Goal: Information Seeking & Learning: Learn about a topic

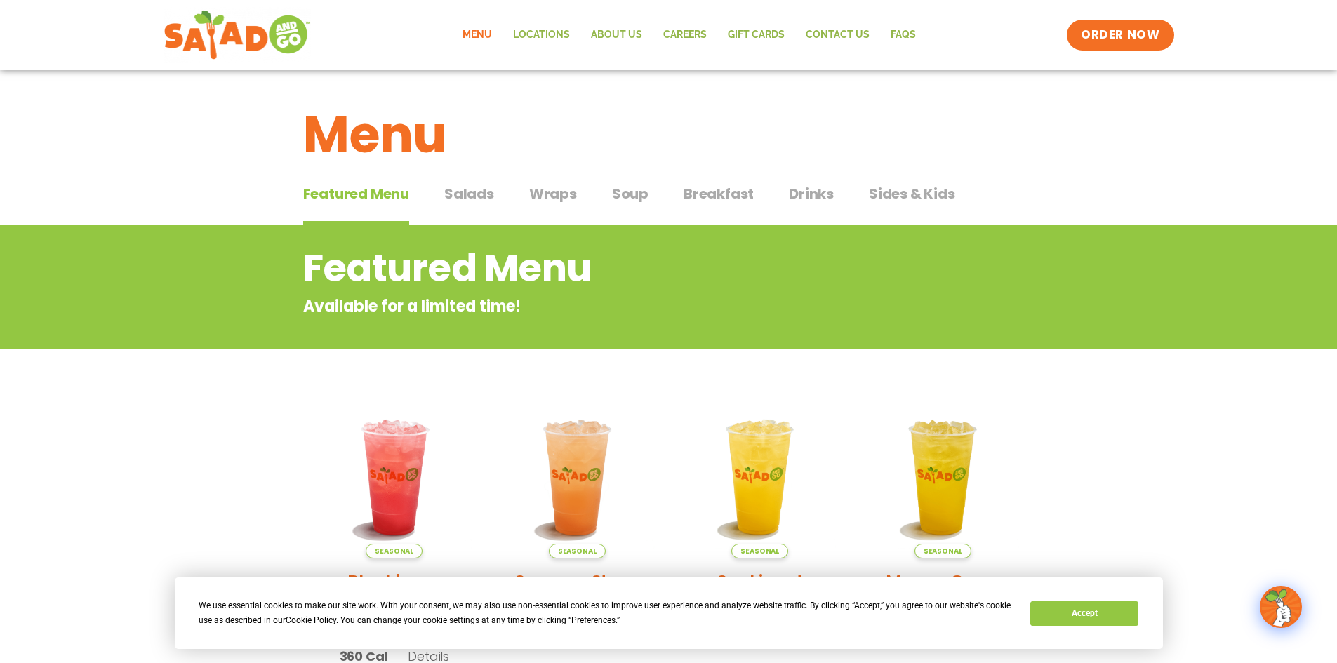
click at [469, 196] on span "Salads" at bounding box center [469, 193] width 50 height 21
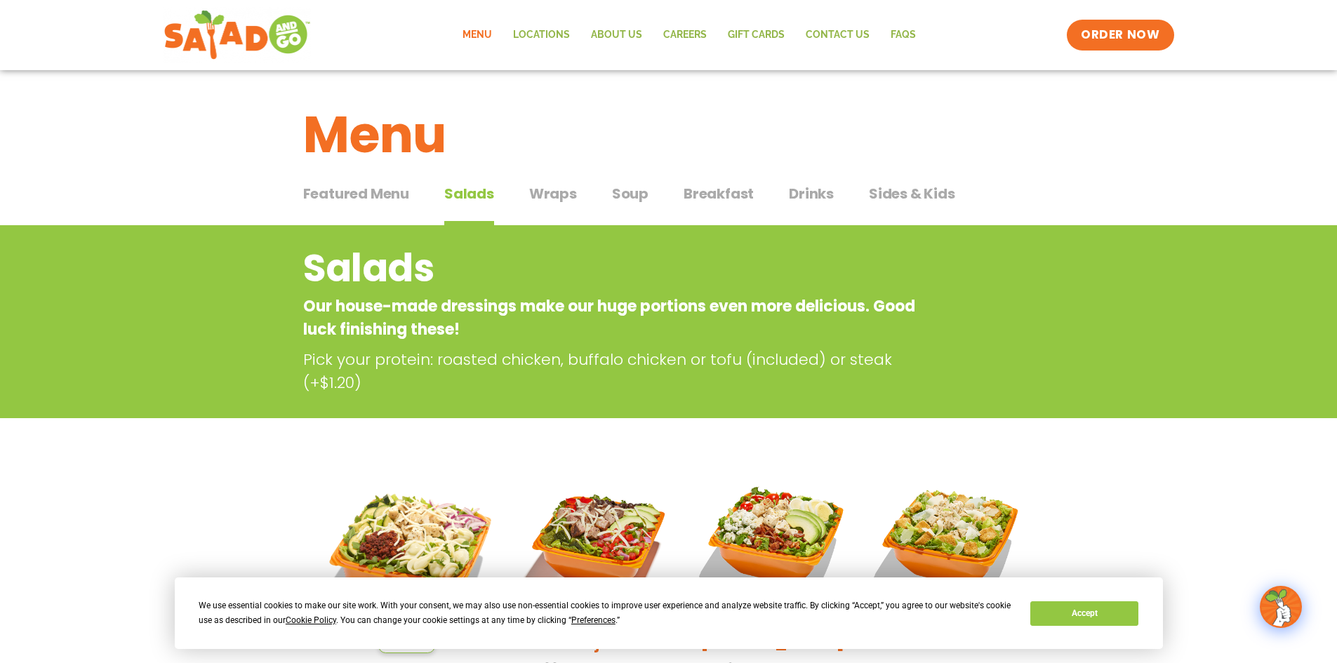
click at [524, 194] on div "Featured Menu Featured Menu Salads Salads Wraps Wraps Soup Soup Breakfast Break…" at bounding box center [669, 202] width 732 height 48
click at [541, 193] on span "Wraps" at bounding box center [553, 193] width 48 height 21
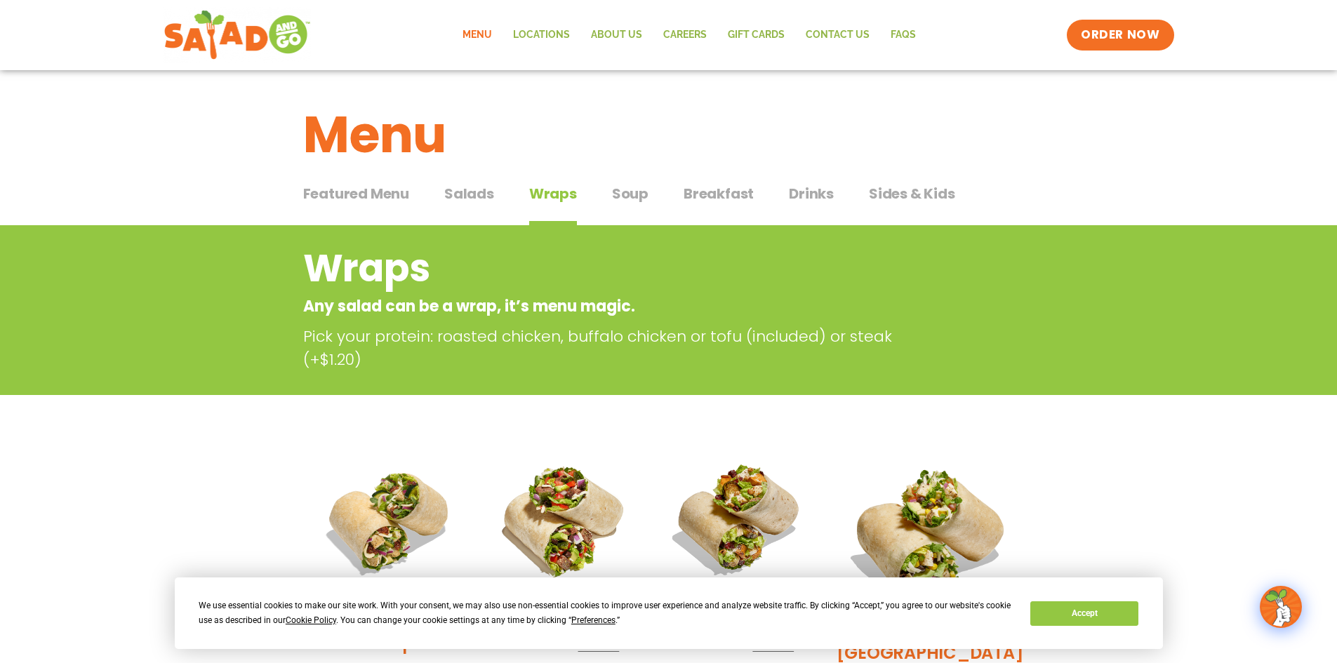
click at [640, 198] on span "Soup" at bounding box center [630, 193] width 37 height 21
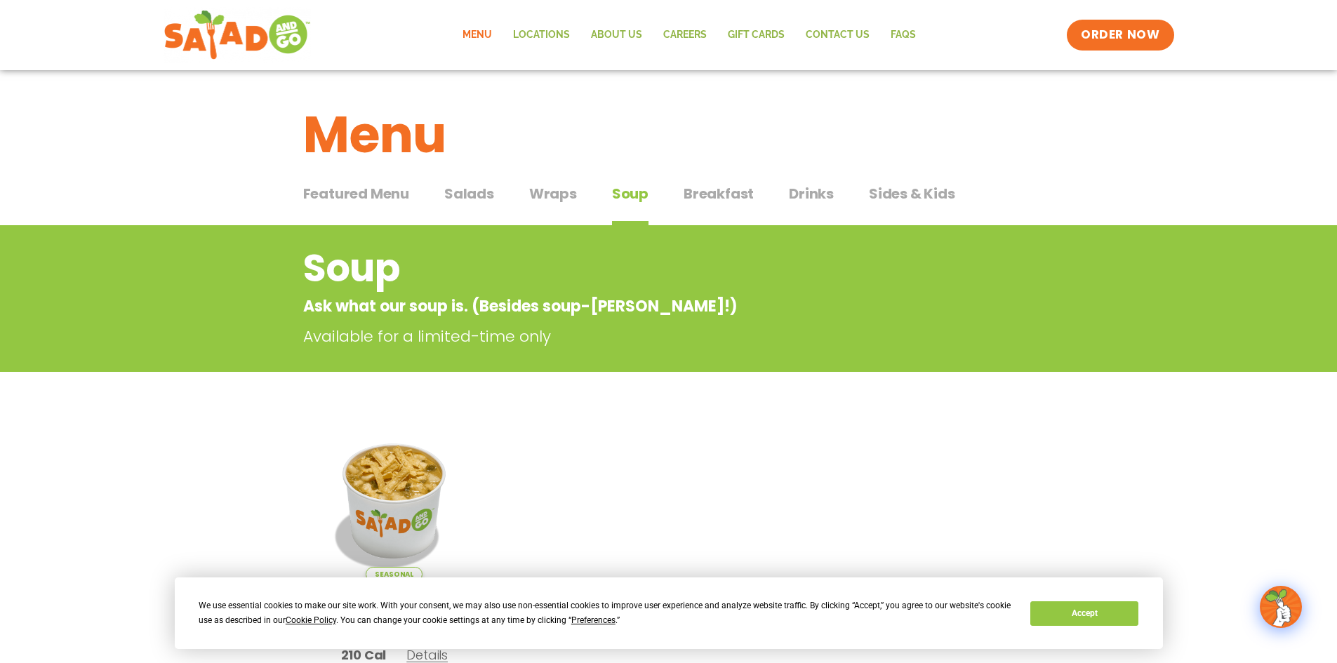
click at [727, 201] on span "Breakfast" at bounding box center [719, 193] width 70 height 21
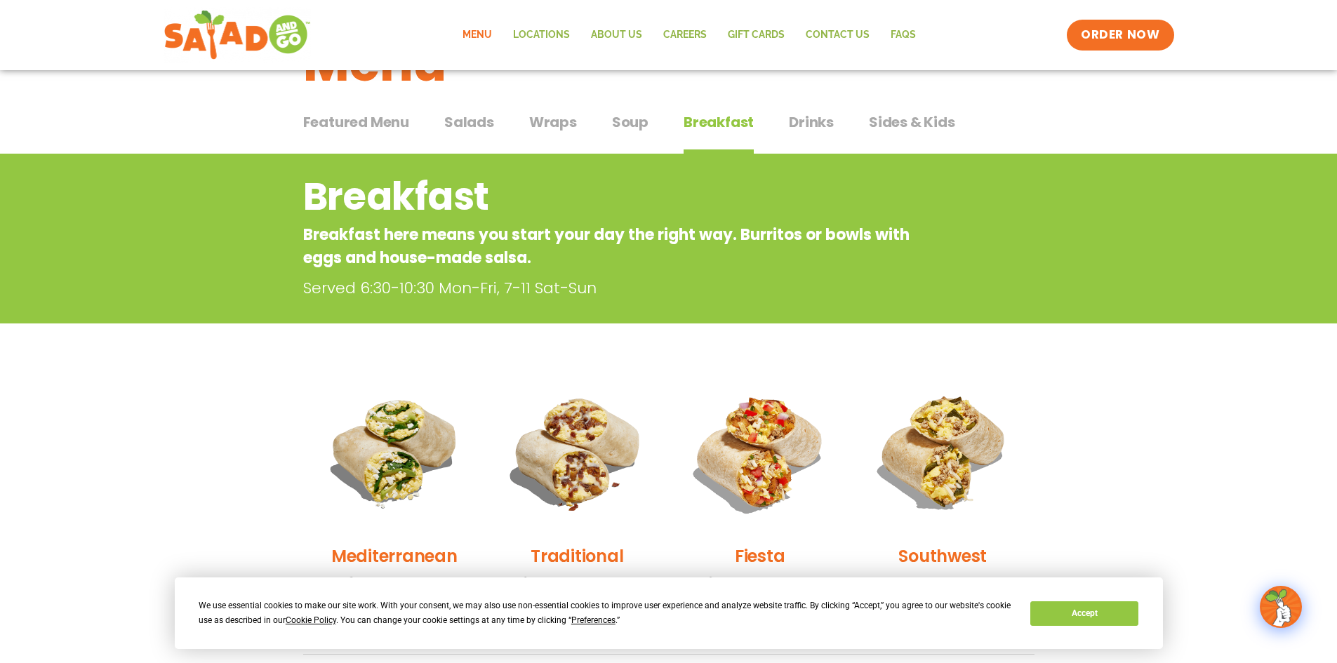
scroll to position [70, 0]
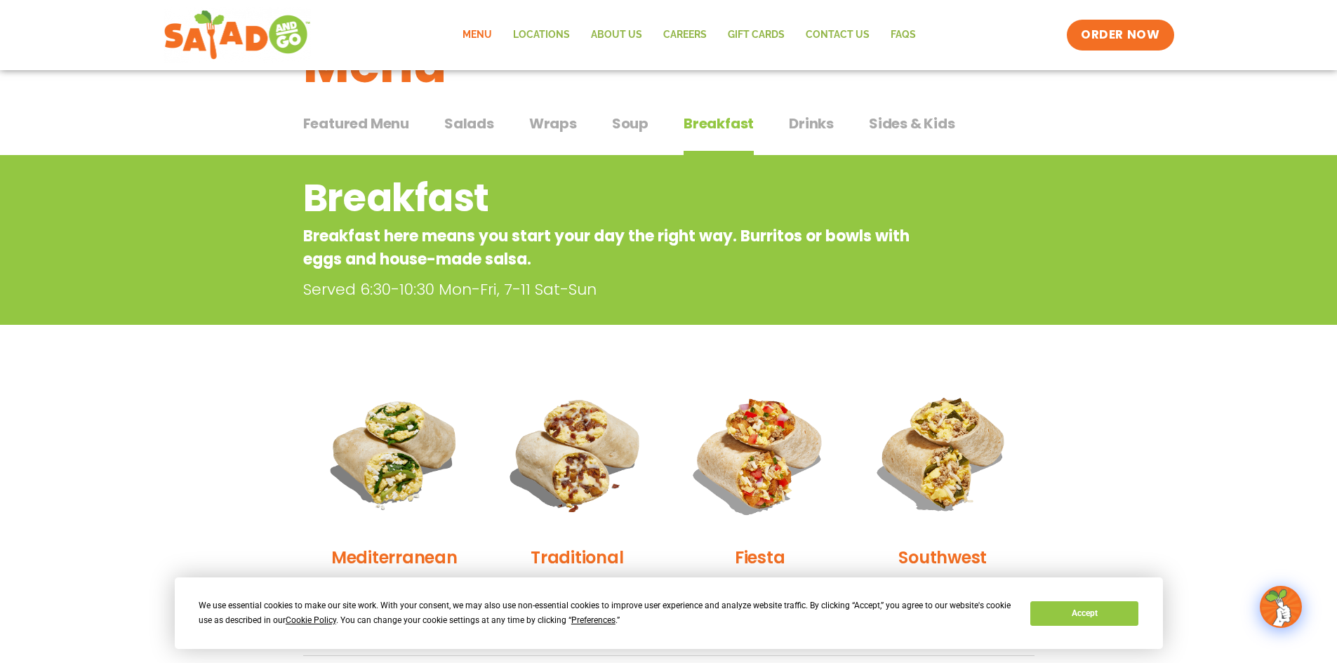
click at [817, 122] on span "Drinks" at bounding box center [811, 123] width 45 height 21
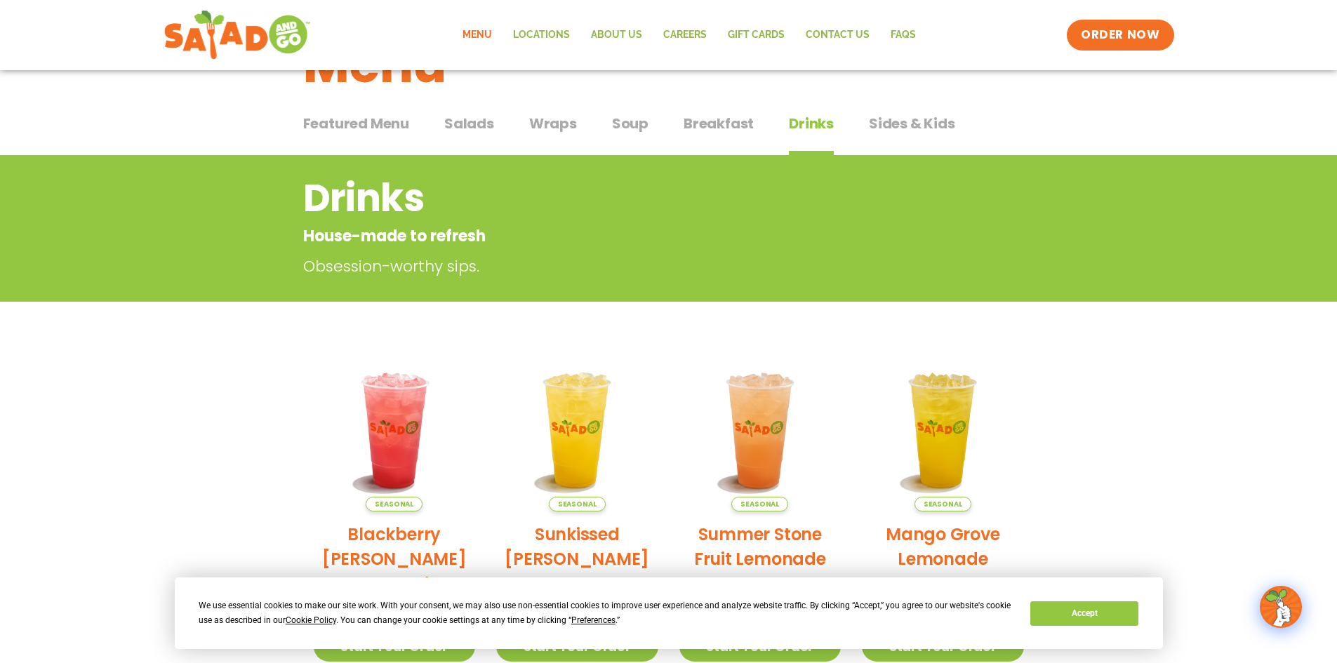
click at [869, 132] on span "Sides & Kids" at bounding box center [912, 123] width 86 height 21
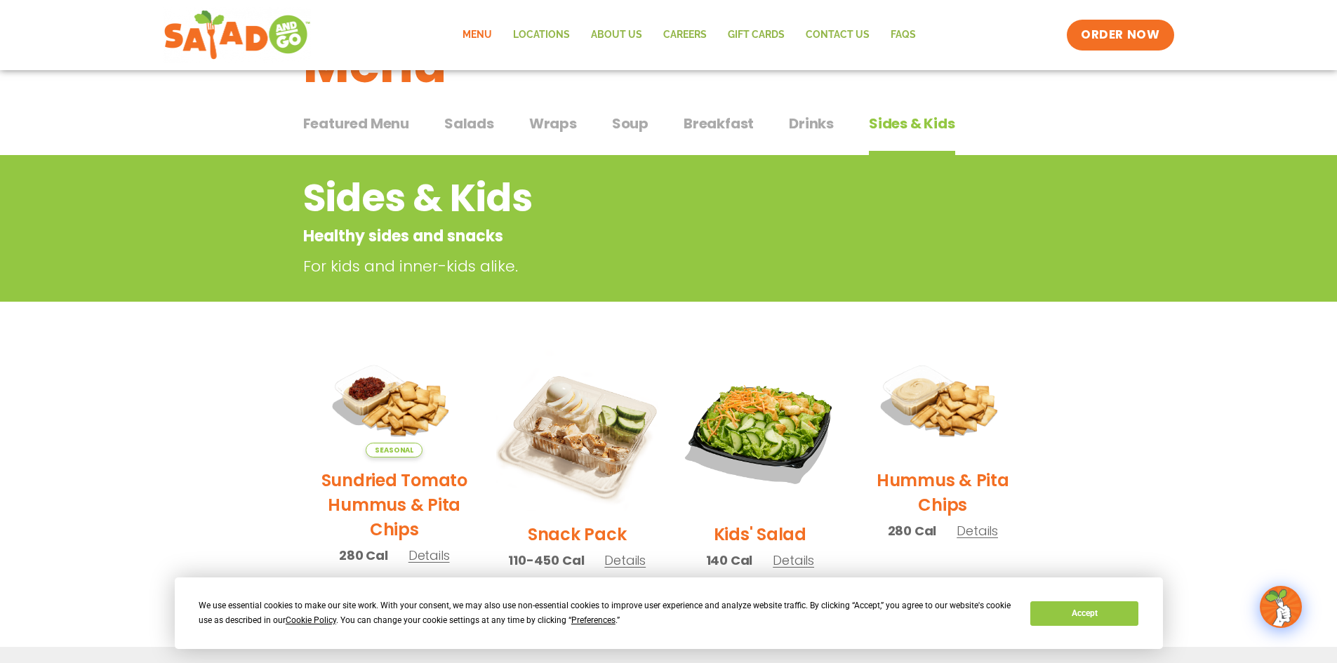
click at [498, 123] on div "Featured Menu Featured Menu Salads Salads Wraps Wraps Soup Soup Breakfast Break…" at bounding box center [669, 132] width 732 height 48
click at [491, 123] on span "Salads" at bounding box center [469, 123] width 50 height 21
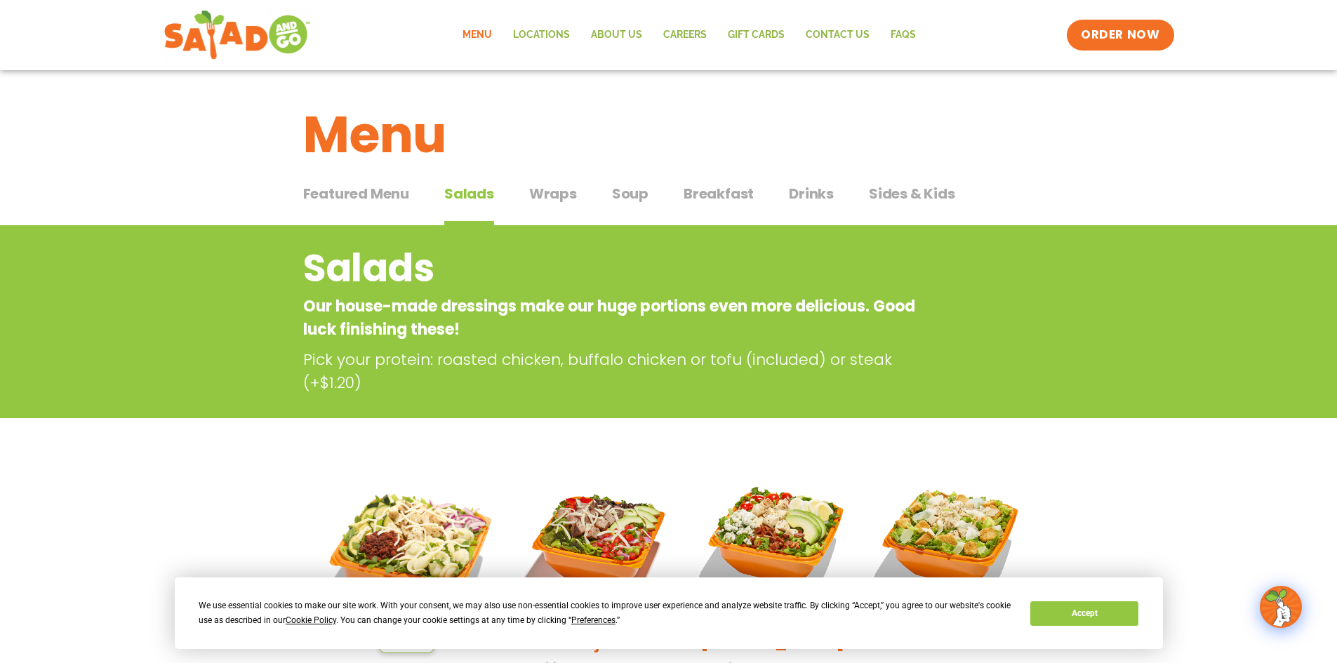
click at [564, 195] on span "Wraps" at bounding box center [553, 193] width 48 height 21
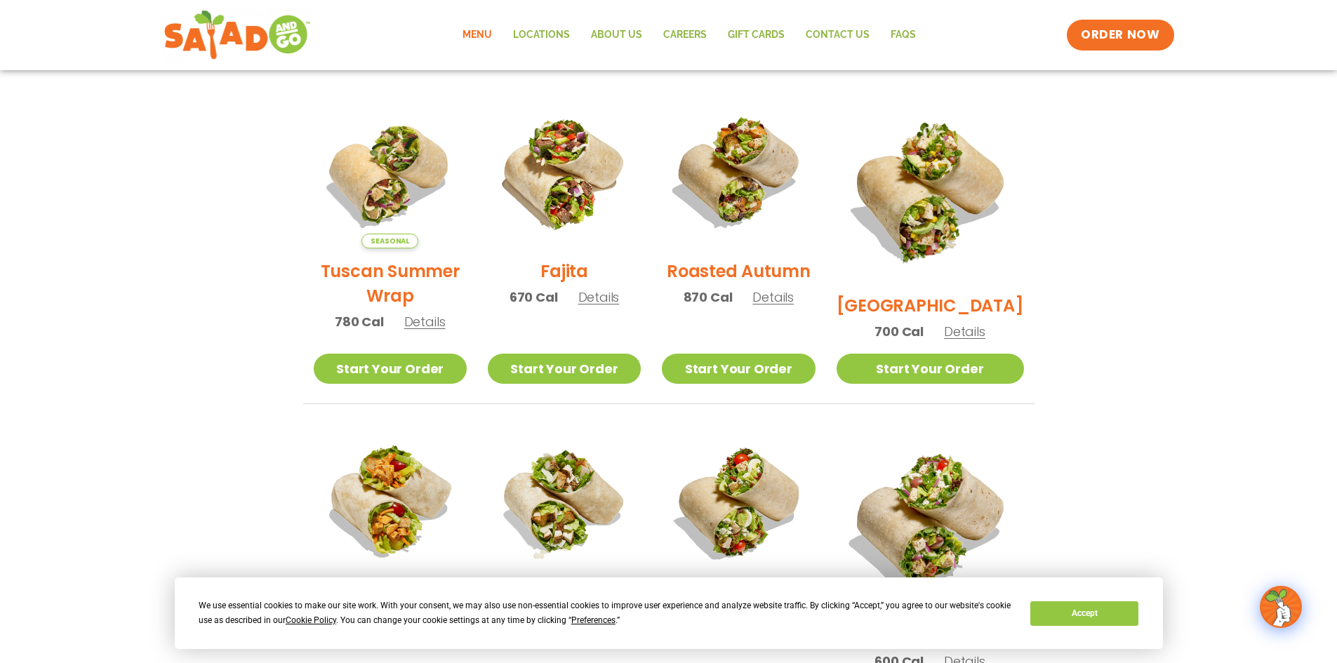
scroll to position [351, 0]
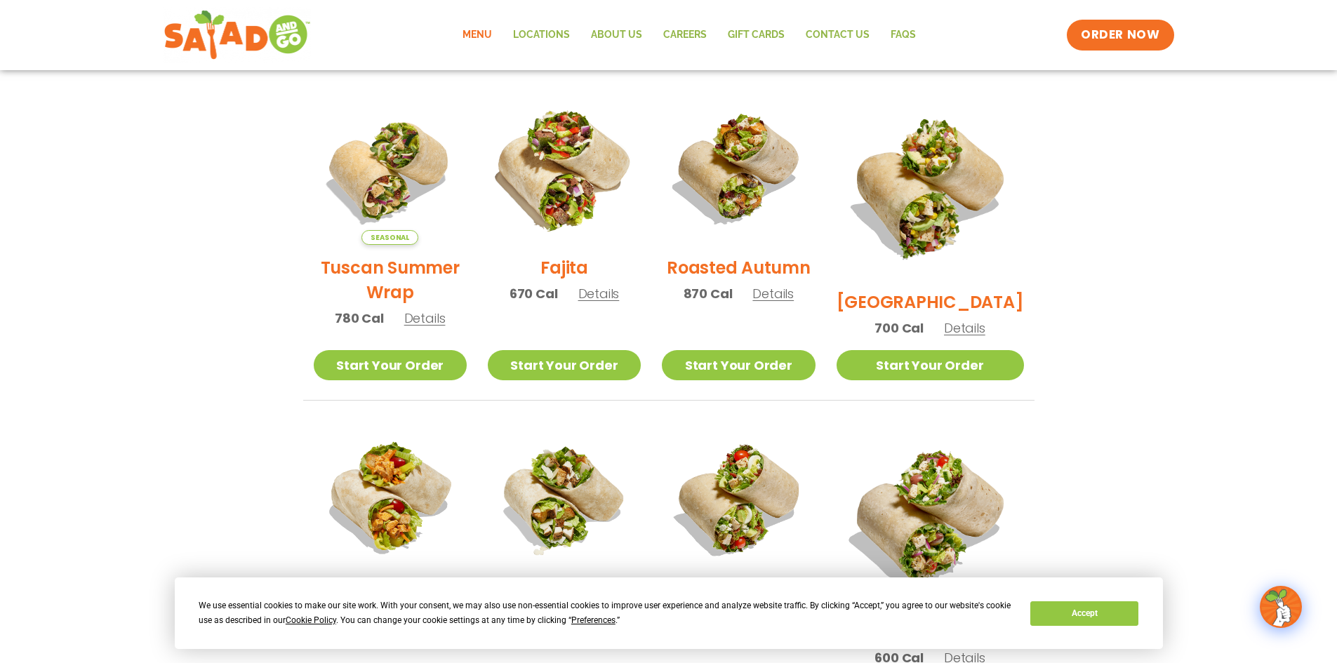
click at [595, 166] on img at bounding box center [565, 169] width 180 height 180
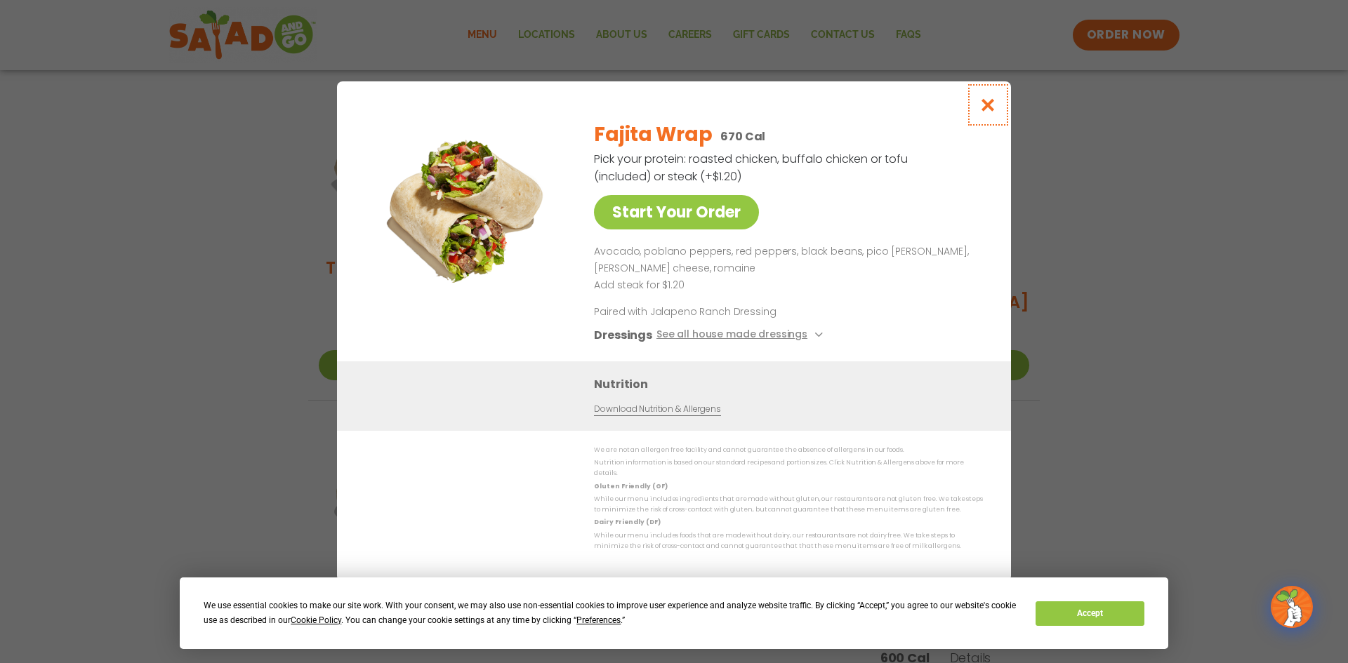
click at [985, 112] on icon "Close modal" at bounding box center [988, 105] width 18 height 15
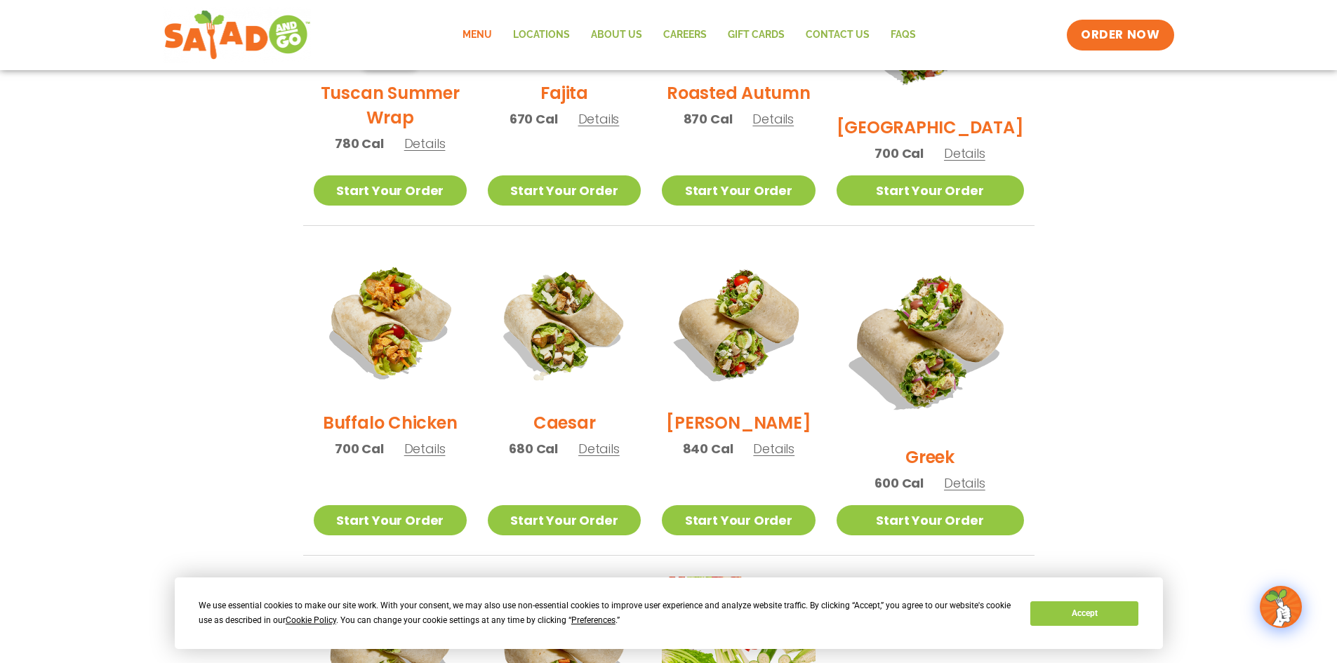
scroll to position [562, 0]
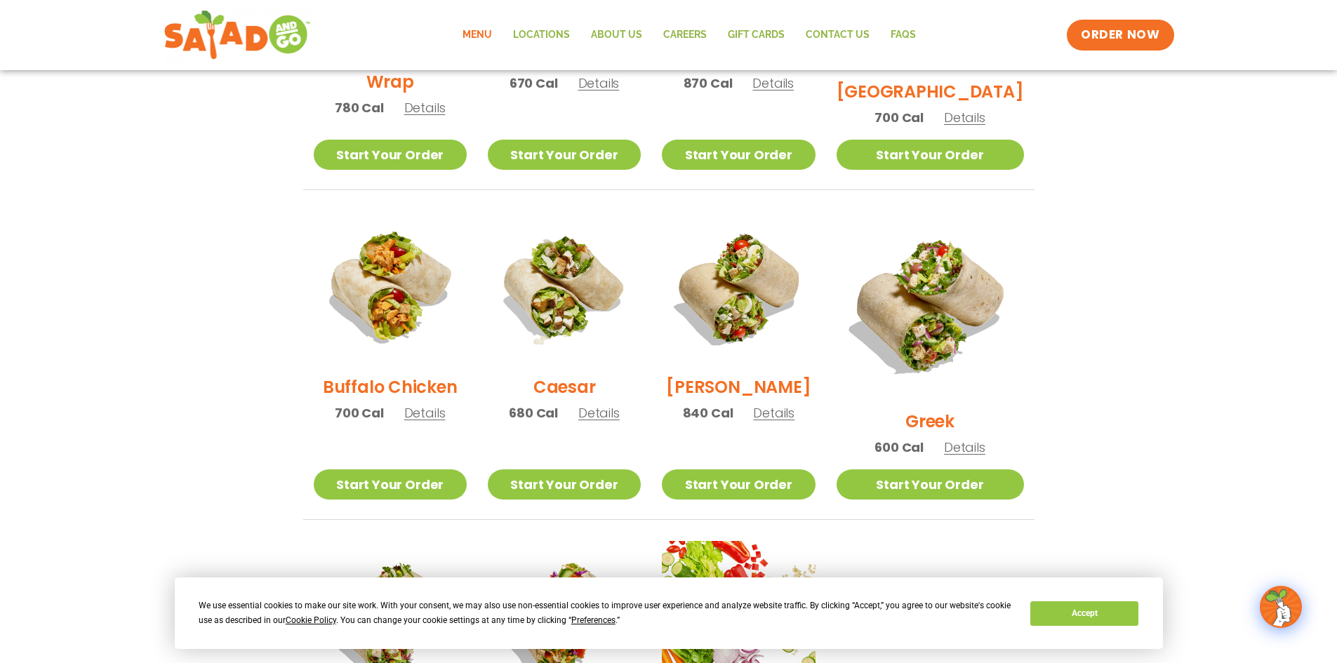
click at [444, 390] on h2 "Buffalo Chicken" at bounding box center [390, 387] width 134 height 25
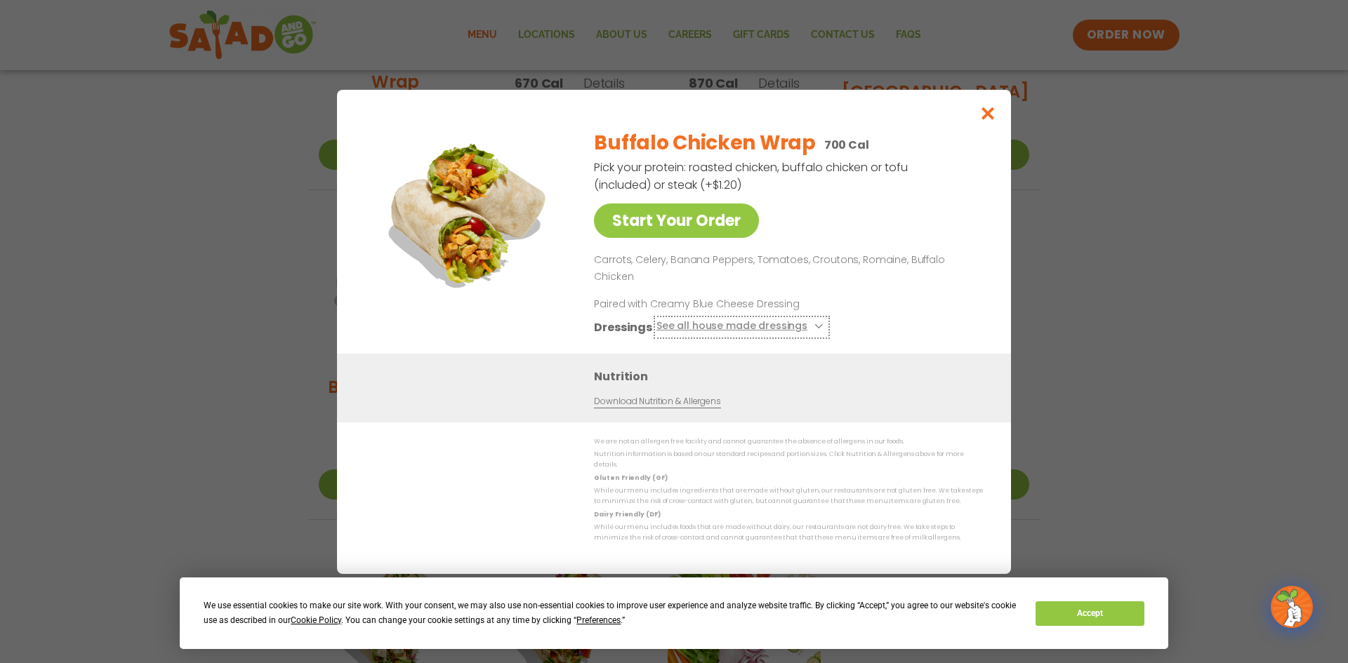
click at [807, 321] on button "See all house made dressings" at bounding box center [741, 327] width 171 height 18
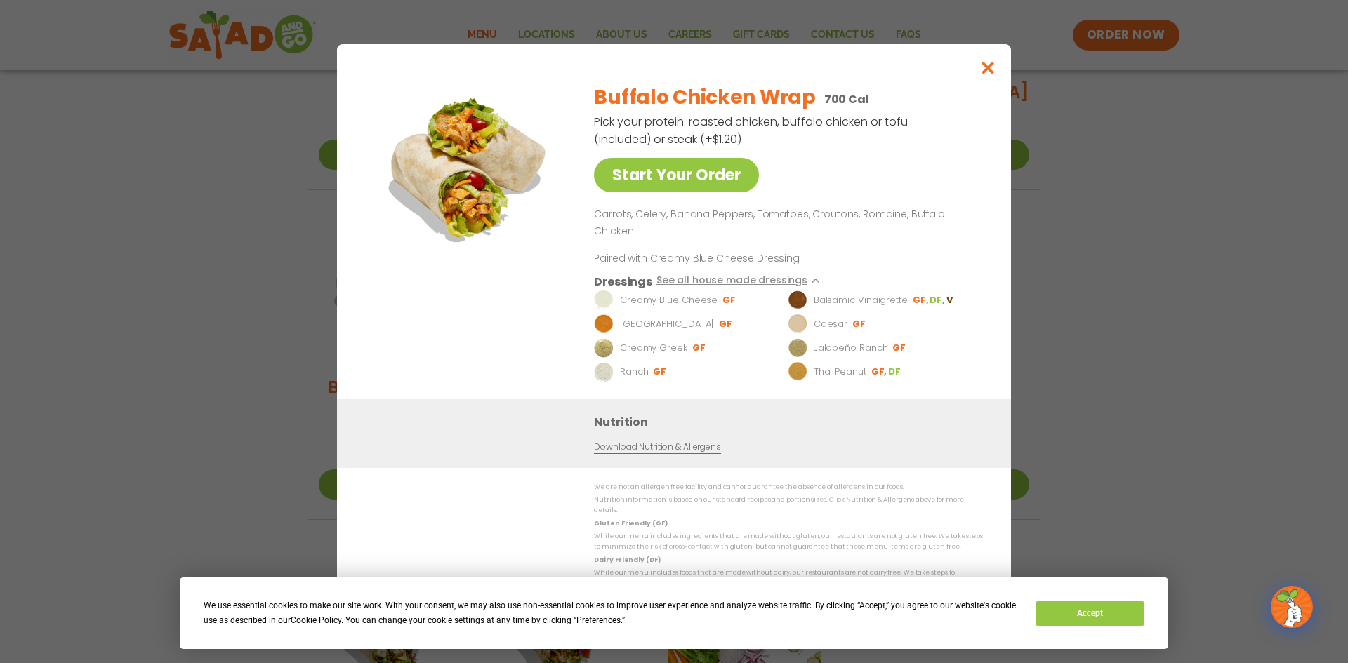
click at [923, 265] on div "Buffalo Chicken Wrap 700 Cal Pick your protein: roasted chicken, buffalo chicke…" at bounding box center [785, 235] width 383 height 327
click at [981, 73] on icon "Close modal" at bounding box center [988, 67] width 18 height 15
